Goal: Navigation & Orientation: Find specific page/section

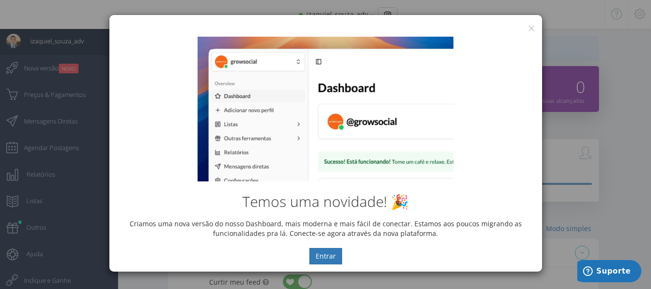
click at [531, 30] on div "Temos uma novidade! 🎉 Criamos uma nova versão do nosso Dashboard, mais moderna …" at bounding box center [325, 150] width 433 height 242
click at [532, 29] on div "Temos uma novidade! 🎉 Criamos uma nova versão do nosso Dashboard, mais moderna …" at bounding box center [325, 150] width 433 height 242
click at [532, 27] on button "×" at bounding box center [531, 28] width 7 height 13
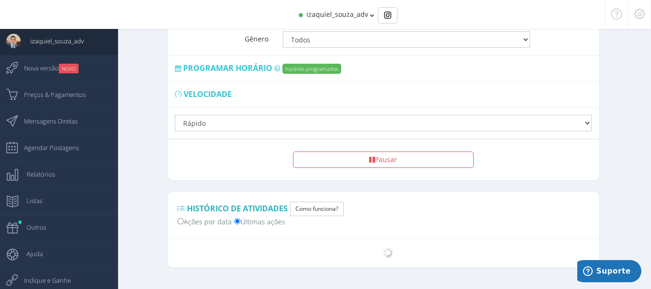
scroll to position [777, 0]
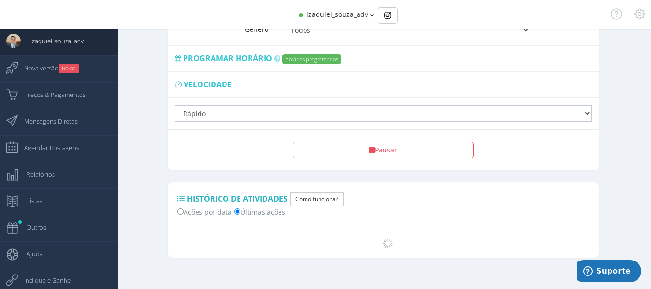
click at [202, 206] on label "Ações por data" at bounding box center [204, 211] width 54 height 10
click at [184, 208] on input "Ações por data" at bounding box center [180, 211] width 6 height 6
radio input "true"
click at [259, 206] on label "Últimas ações" at bounding box center [259, 211] width 51 height 10
click at [241, 208] on input "Últimas ações" at bounding box center [237, 211] width 6 height 6
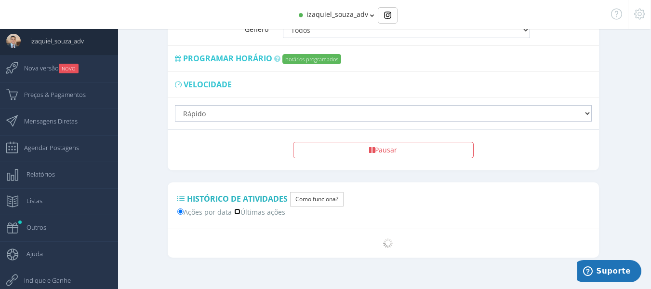
radio input "true"
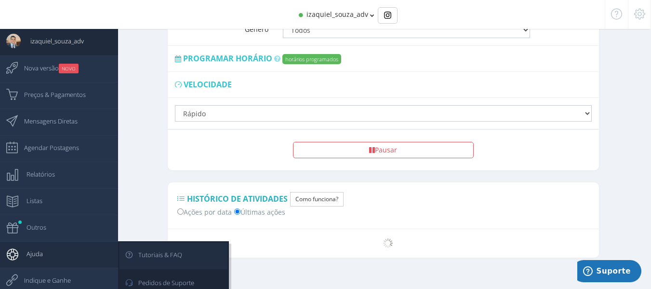
click at [147, 257] on span "Tutoriais & FAQ" at bounding box center [156, 254] width 54 height 24
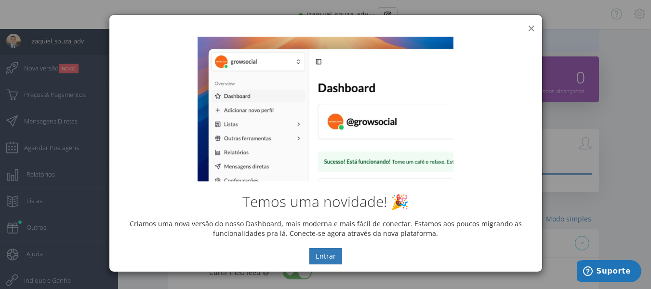
click at [531, 27] on button "×" at bounding box center [531, 28] width 7 height 13
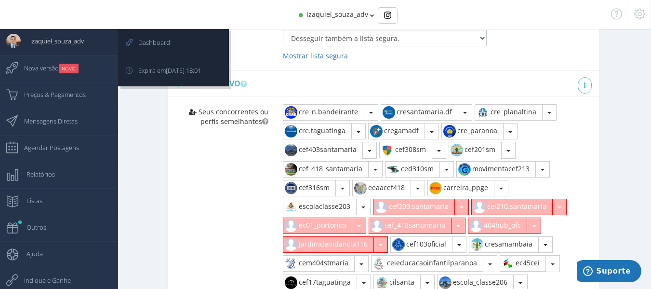
scroll to position [391, 0]
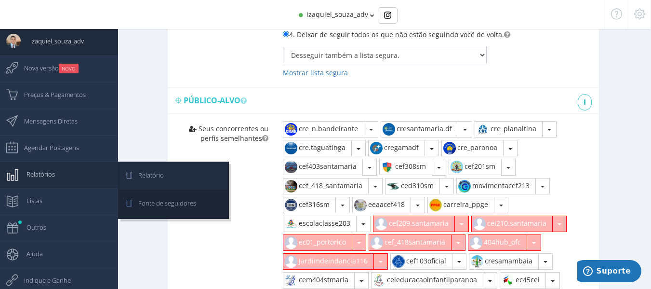
click at [133, 175] on span "Relatório" at bounding box center [146, 175] width 35 height 24
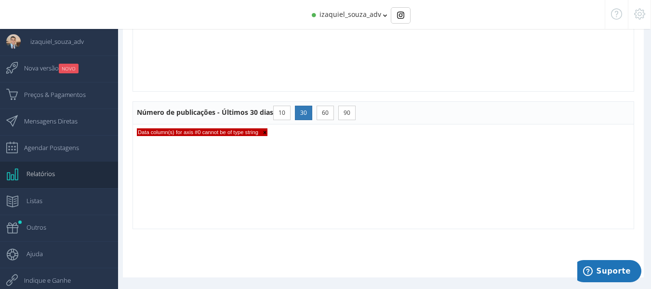
scroll to position [804, 0]
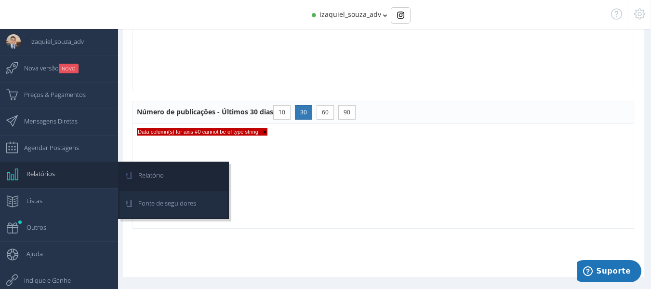
click at [197, 199] on link "Fonte de seguidores" at bounding box center [174, 204] width 108 height 27
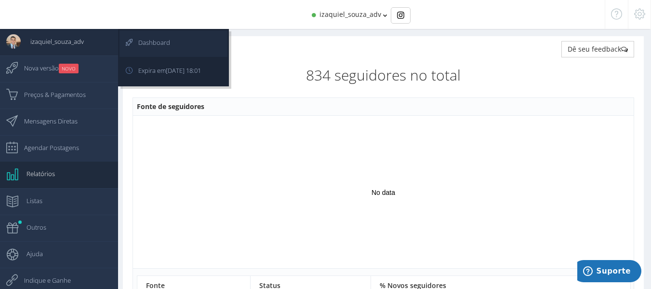
click at [150, 38] on span "Dashboard" at bounding box center [149, 42] width 41 height 24
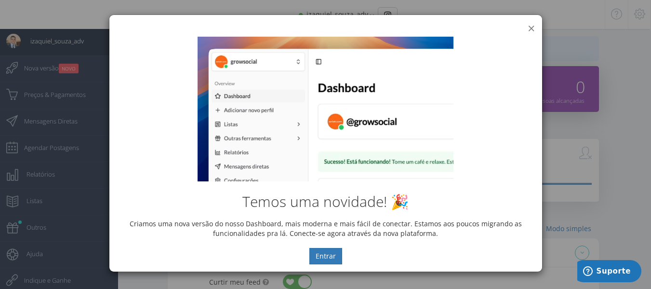
click at [528, 28] on button "×" at bounding box center [531, 28] width 7 height 13
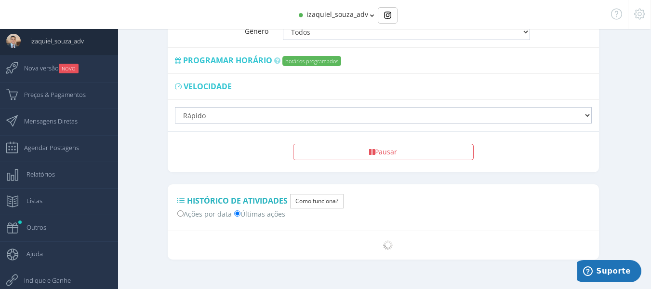
scroll to position [777, 0]
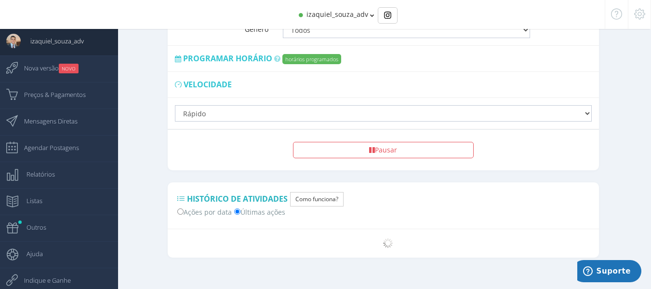
click at [212, 206] on label "Ações por data" at bounding box center [204, 211] width 54 height 10
click at [184, 208] on input "Ações por data" at bounding box center [180, 211] width 6 height 6
radio input "true"
